Goal: Task Accomplishment & Management: Use online tool/utility

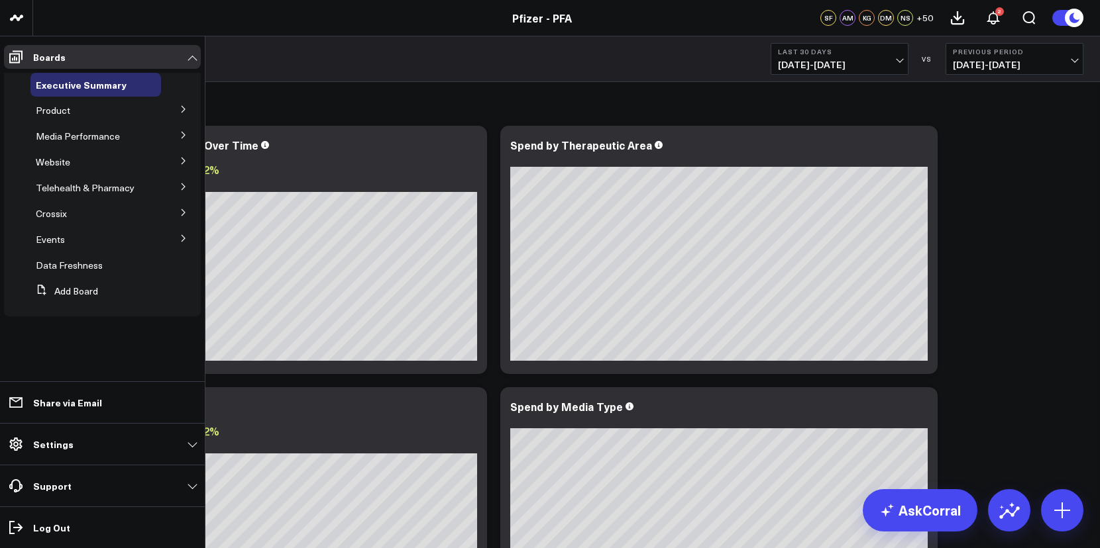
click at [194, 111] on button at bounding box center [183, 109] width 34 height 20
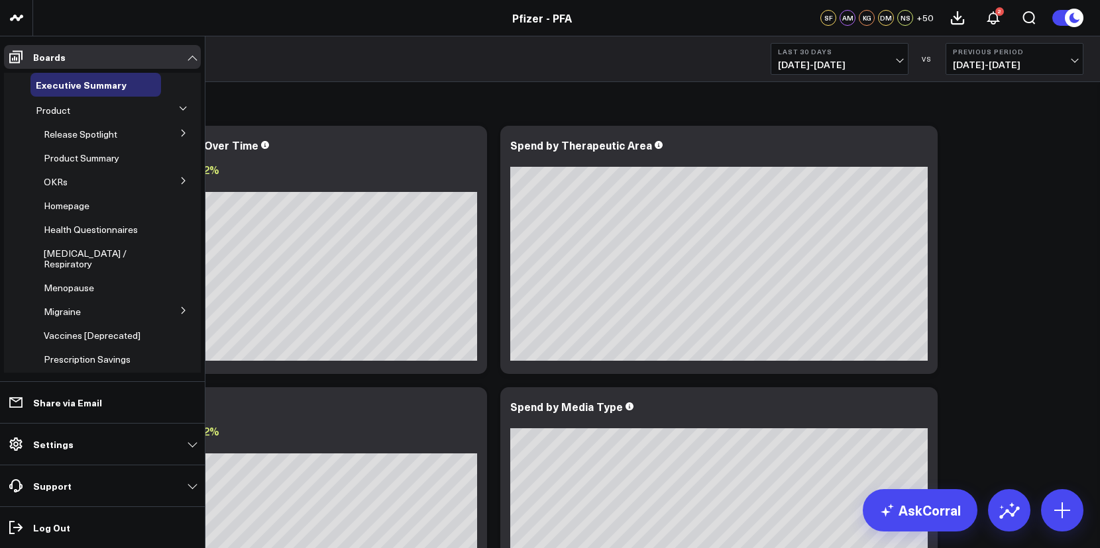
click at [181, 136] on icon at bounding box center [182, 133] width 3 height 7
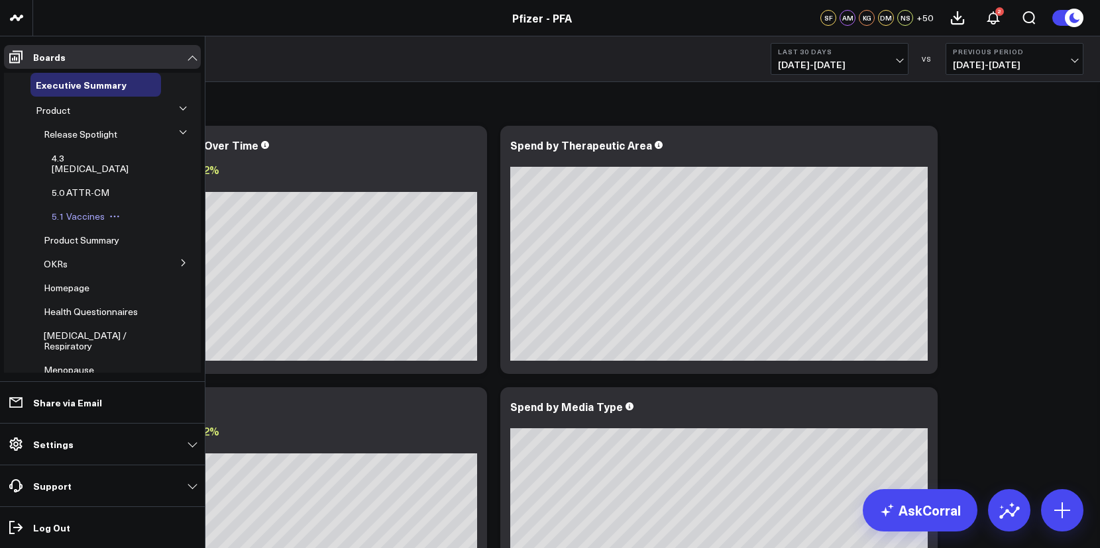
click at [91, 210] on span "5.1 Vaccines" at bounding box center [78, 216] width 53 height 13
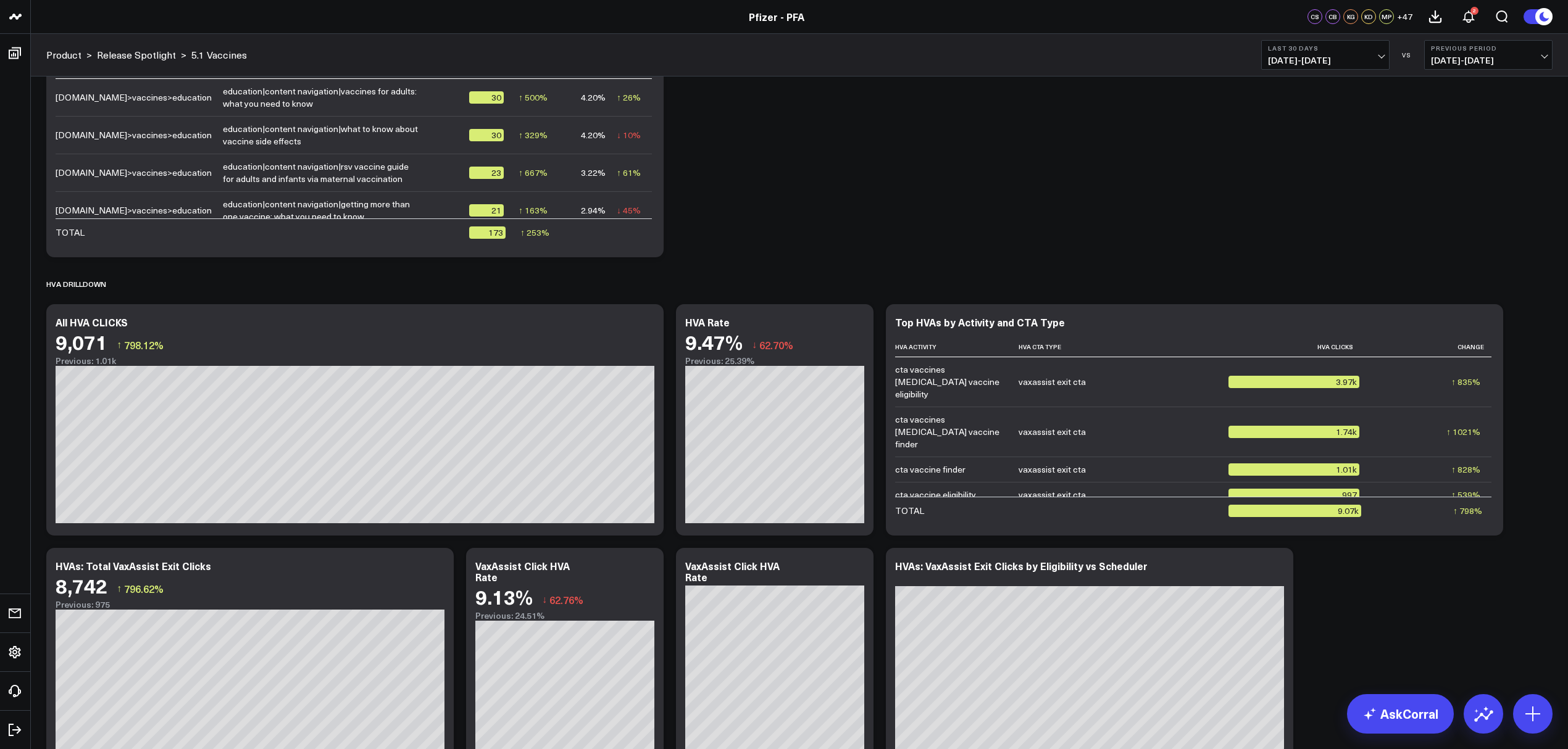
scroll to position [1645, 0]
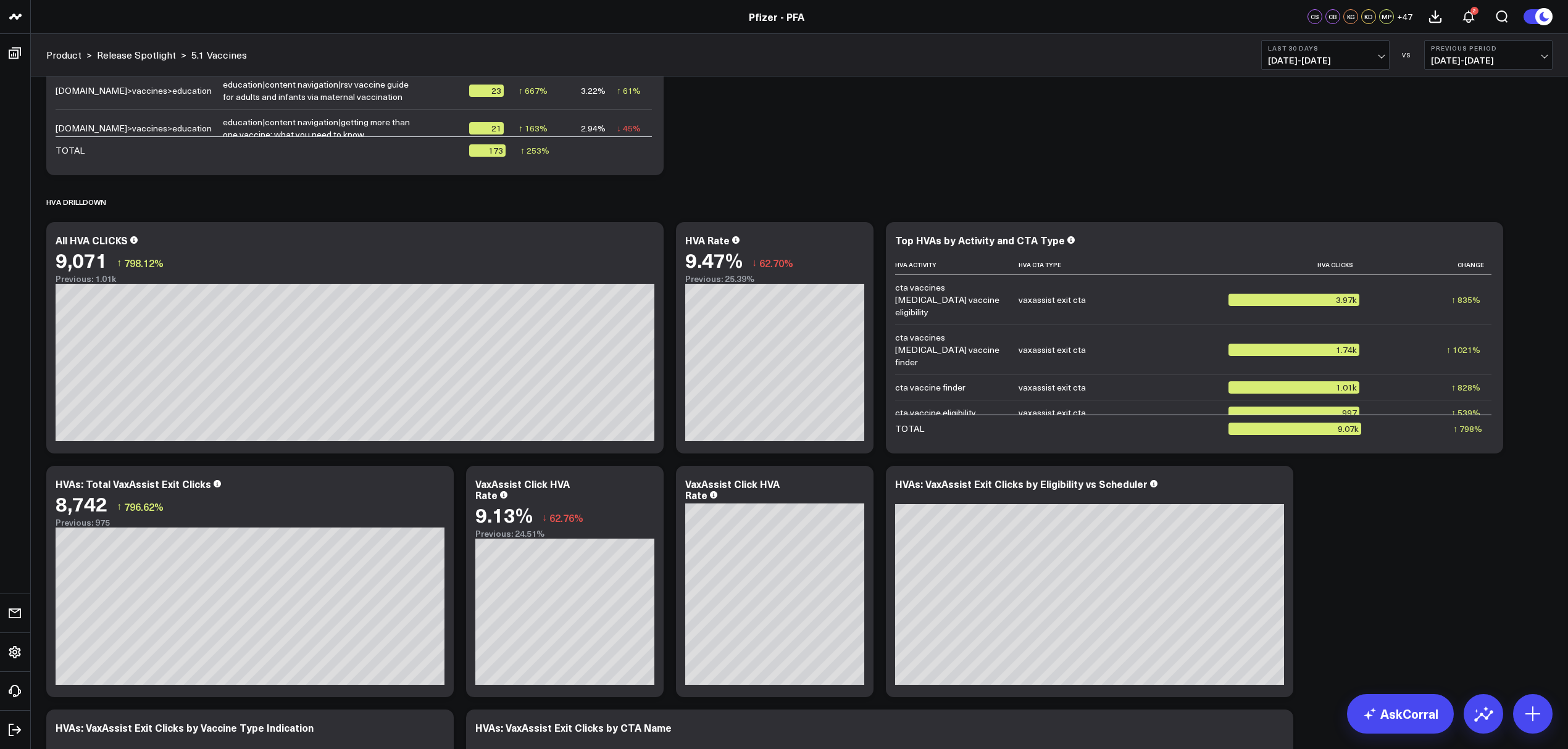
click at [1384, 56] on button "Last 30 Days 08/20/25 - 09/18/25" at bounding box center [1325, 55] width 129 height 30
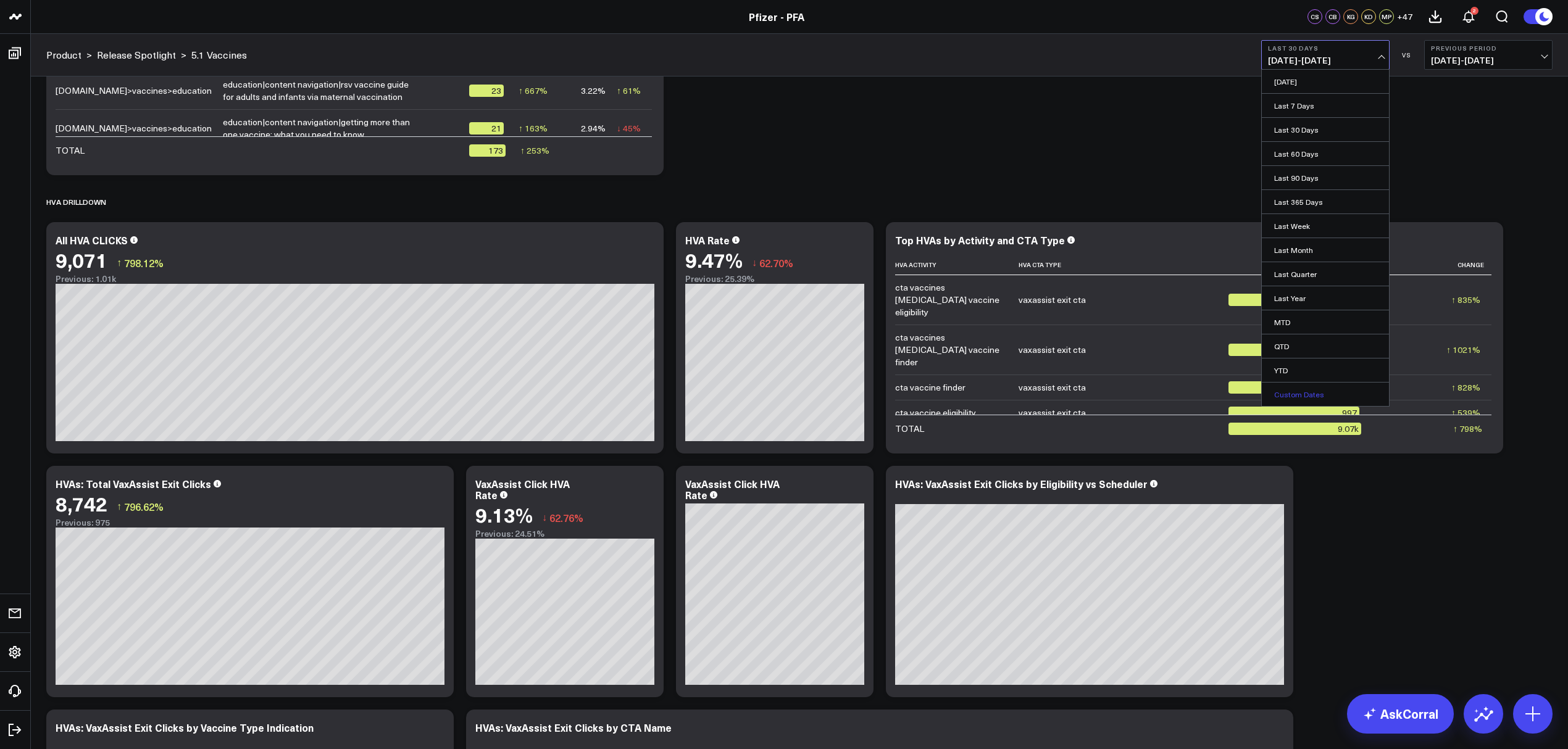
click at [1306, 390] on link "Custom Dates" at bounding box center [1325, 394] width 127 height 23
select select "8"
select select "2025"
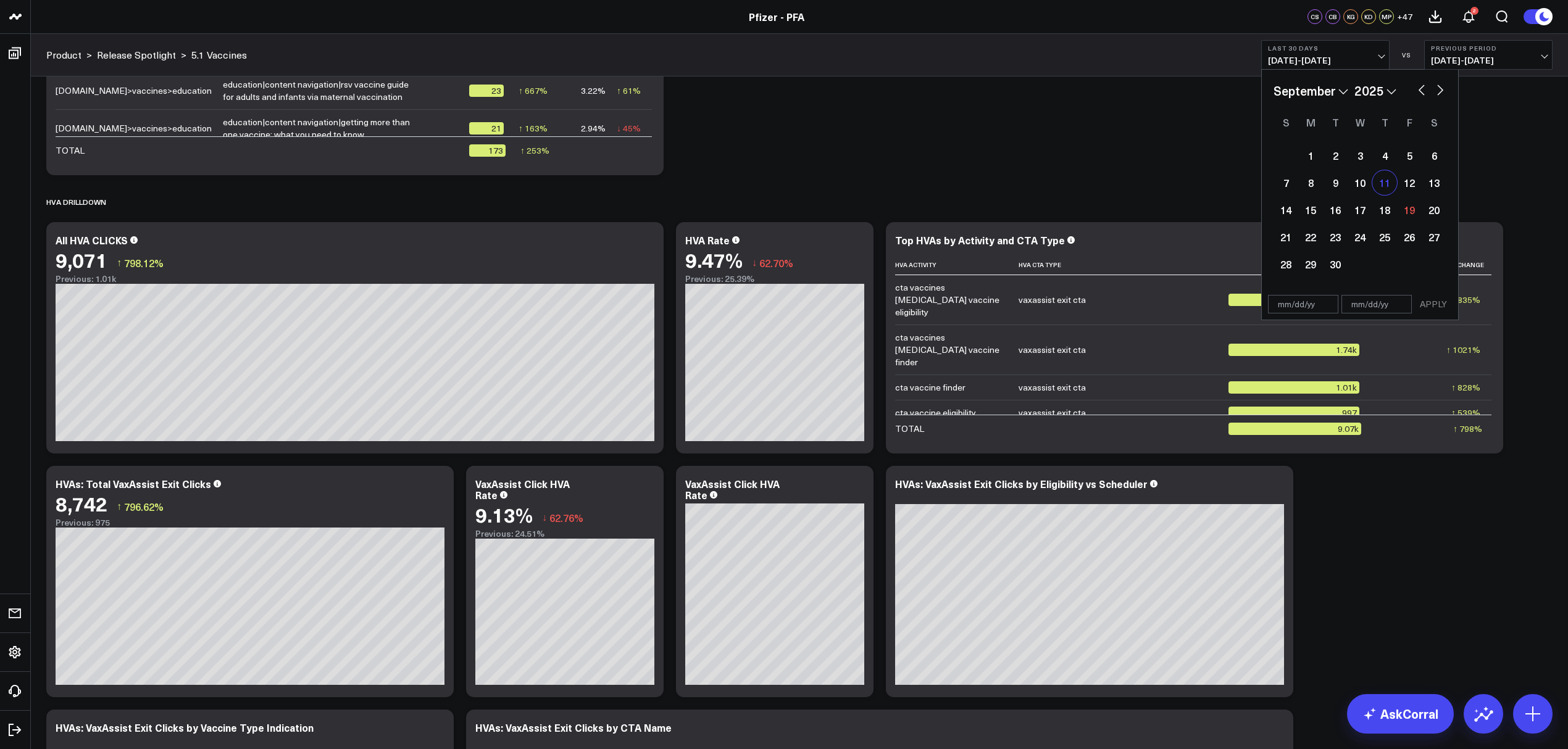
click at [1379, 190] on div "11" at bounding box center [1384, 183] width 24 height 24
type input "09/11/25"
select select "8"
select select "2025"
click at [1369, 208] on div "17" at bounding box center [1359, 210] width 24 height 24
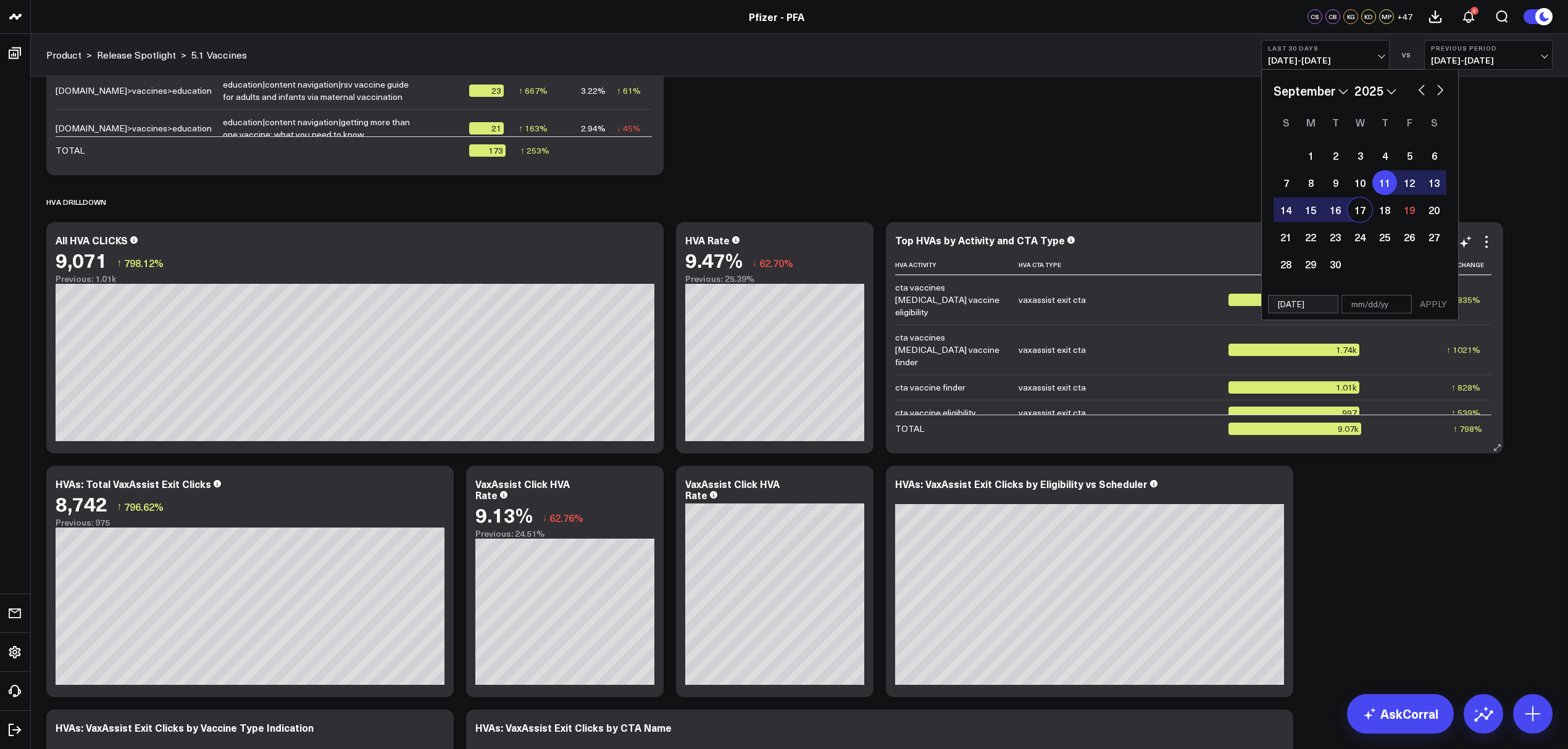
type input "09/17/25"
select select "8"
select select "2025"
click at [1430, 305] on button "APPLY" at bounding box center [1433, 305] width 37 height 19
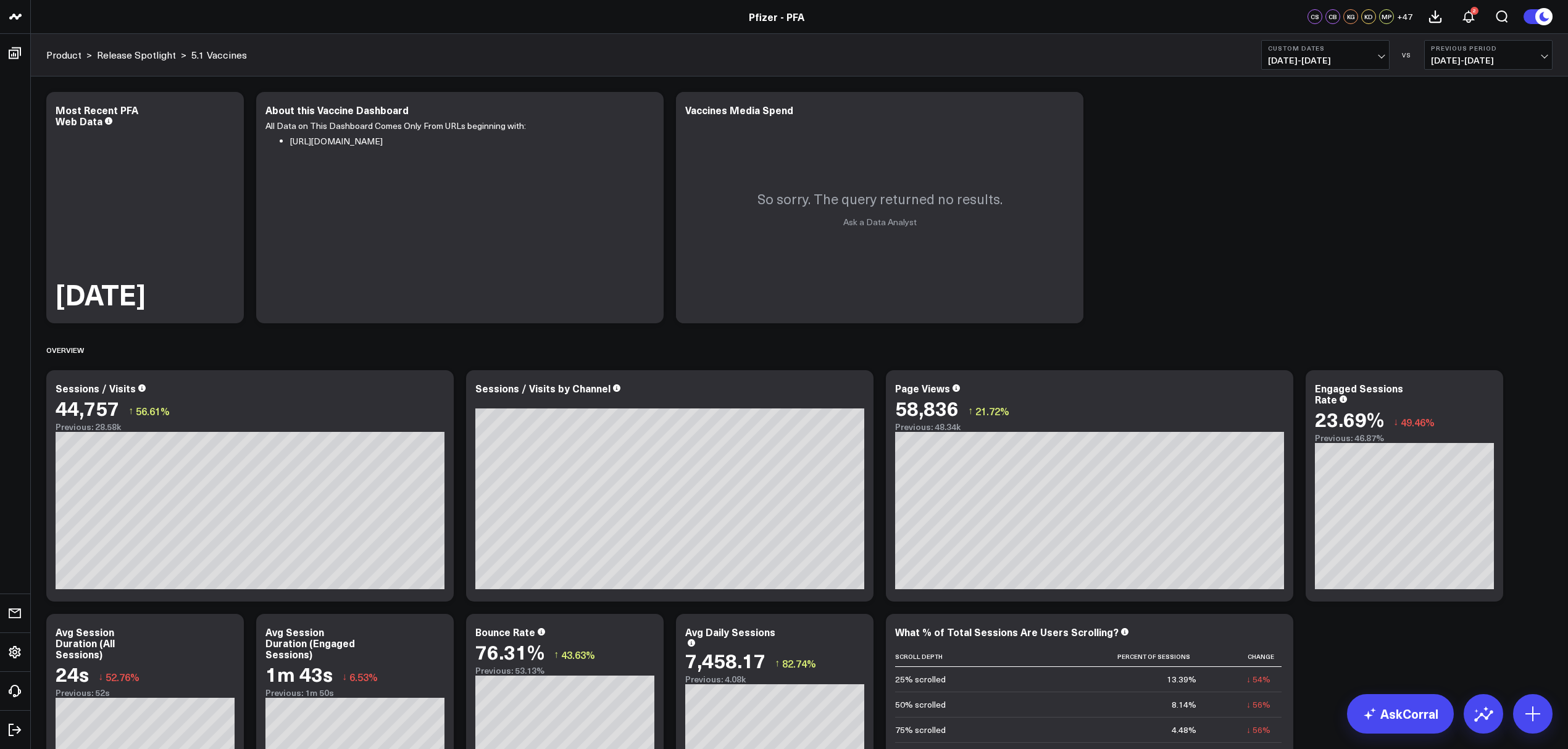
click at [1375, 62] on span "09/11/25 - 09/17/25" at bounding box center [1325, 61] width 115 height 10
click at [1331, 250] on link "Last Month" at bounding box center [1325, 250] width 127 height 23
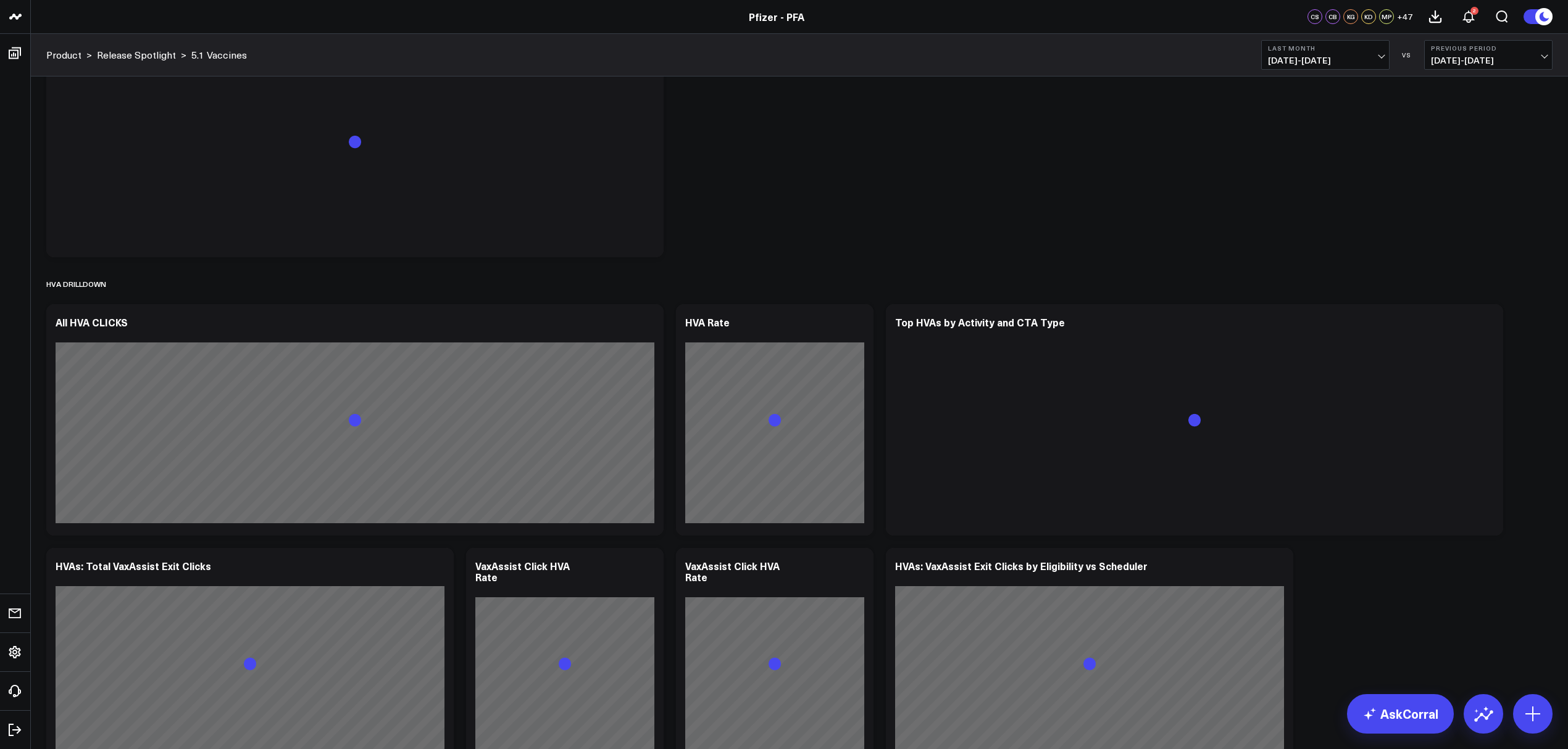
scroll to position [1645, 0]
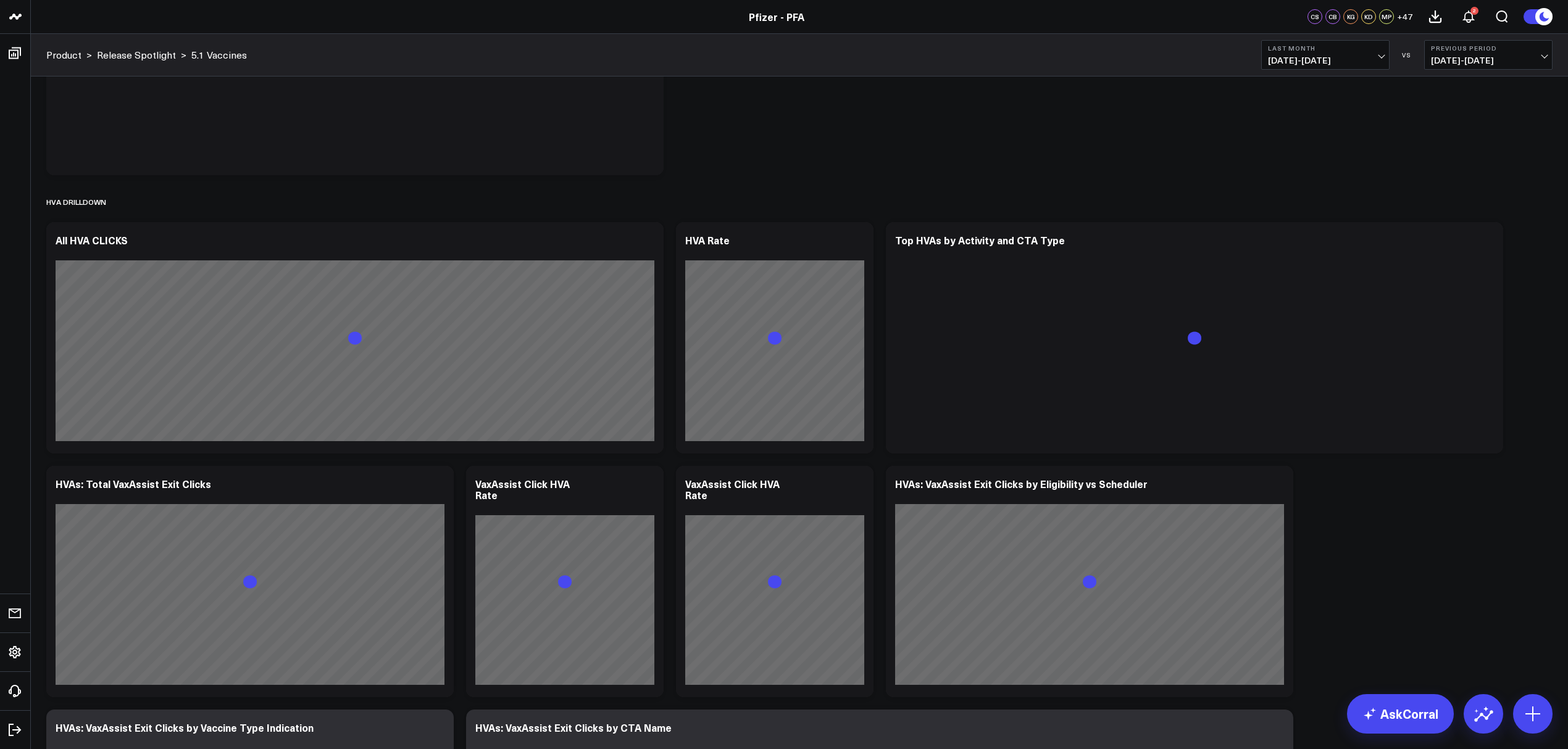
click at [1349, 553] on div "Modify via AI Copy link to widget Ask support Remove Create linked copy Executi…" at bounding box center [799, 337] width 1519 height 3794
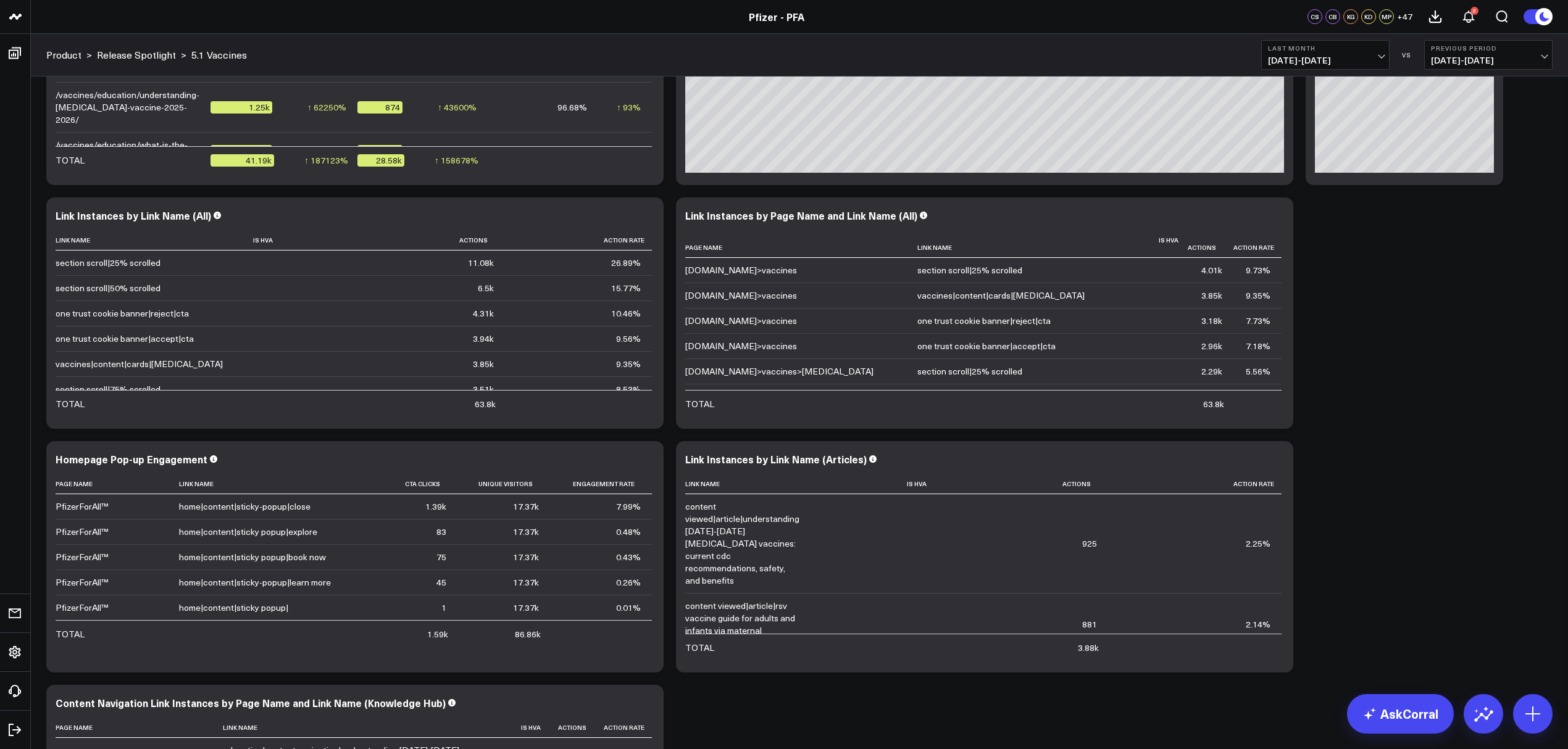
scroll to position [0, 0]
